Goal: Register for event/course

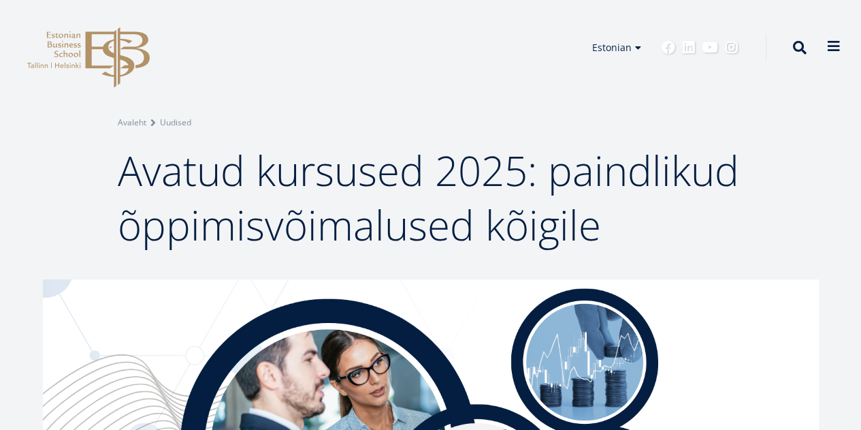
click at [831, 50] on span at bounding box center [834, 46] width 14 height 14
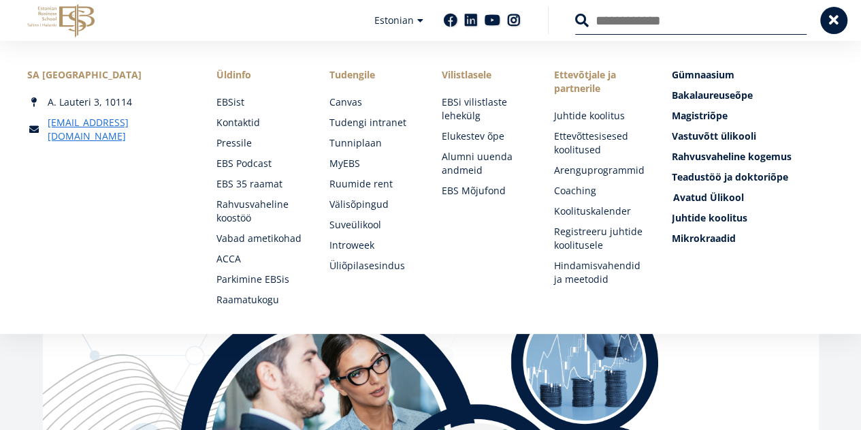
click at [715, 198] on span "Avatud Ülikool Tutvu ja registreeru" at bounding box center [708, 197] width 71 height 13
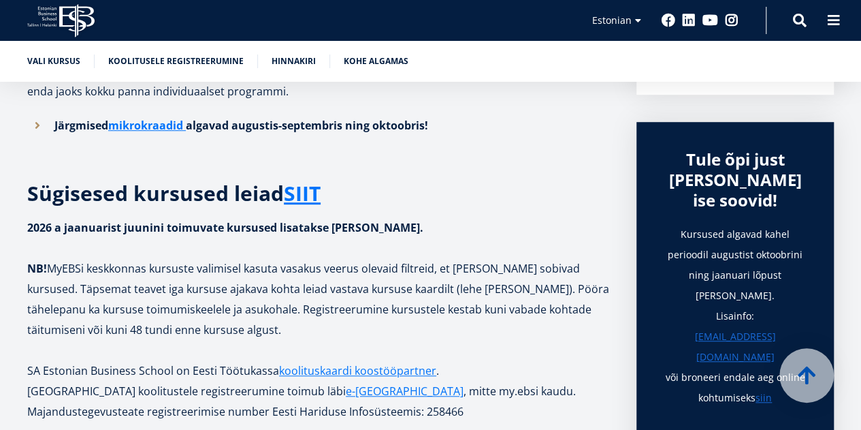
scroll to position [403, 0]
click at [297, 192] on link "SIIT" at bounding box center [302, 192] width 37 height 20
